Goal: Communication & Community: Connect with others

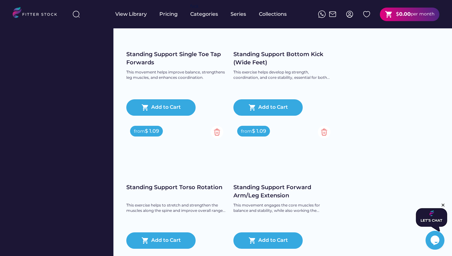
scroll to position [3718, 0]
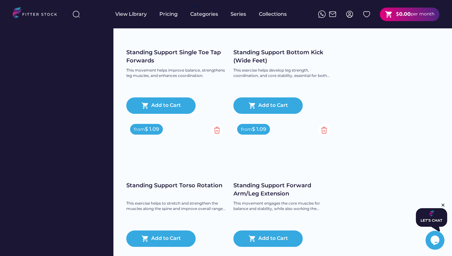
click at [435, 241] on icon "$i18n('chat', 'chat_widget')" at bounding box center [435, 239] width 9 height 9
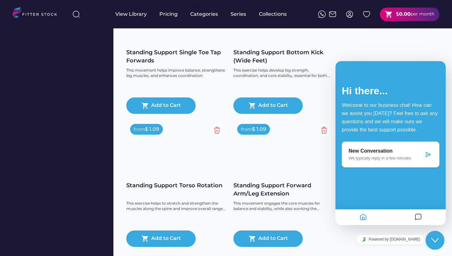
click at [417, 220] on icon "Messages" at bounding box center [419, 217] width 8 height 12
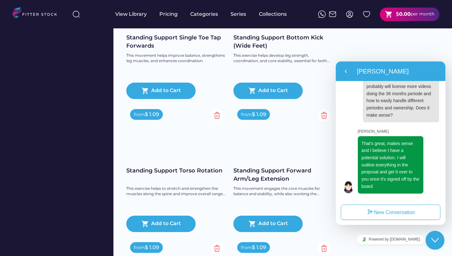
scroll to position [3734, 0]
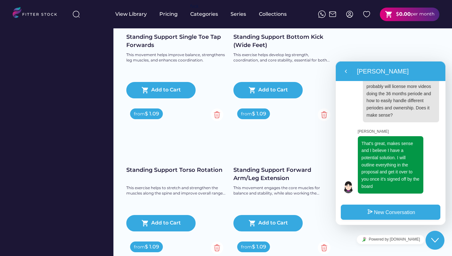
click at [382, 216] on button "New Conversation" at bounding box center [391, 211] width 100 height 15
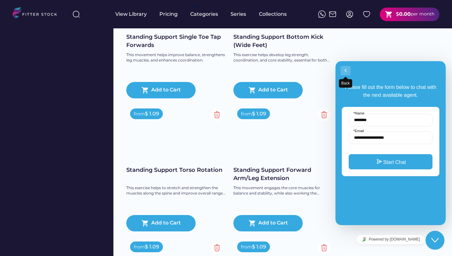
click at [347, 69] on button "Back" at bounding box center [346, 70] width 10 height 9
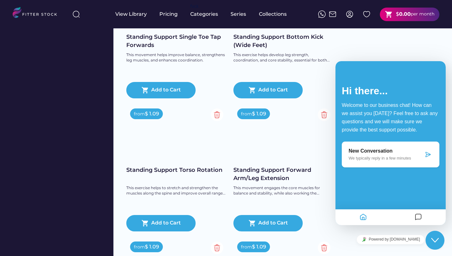
click at [415, 215] on icon "Messages" at bounding box center [419, 217] width 8 height 12
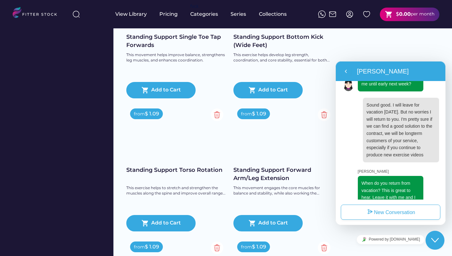
scroll to position [422, 0]
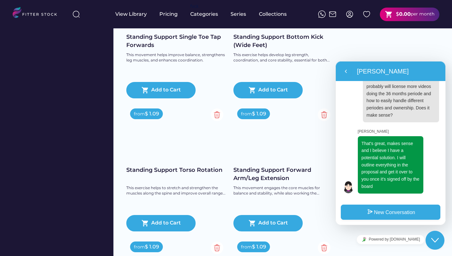
click at [399, 212] on button "New Conversation" at bounding box center [391, 211] width 100 height 15
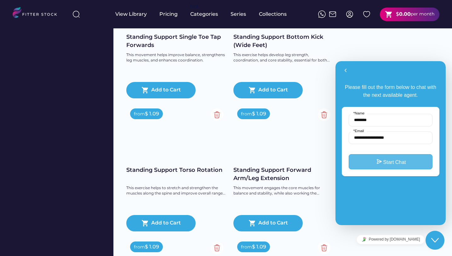
click at [383, 164] on button "Start Chat" at bounding box center [391, 161] width 84 height 15
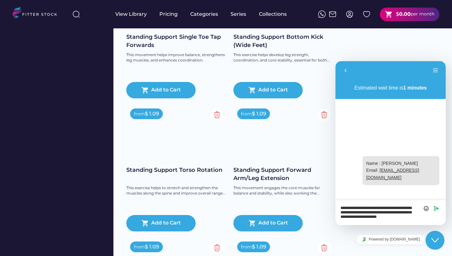
scroll to position [0, 0]
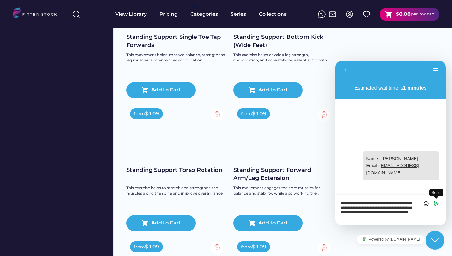
type textarea "**********"
click at [439, 201] on icon "Send" at bounding box center [437, 204] width 6 height 6
